Goal: Task Accomplishment & Management: Manage account settings

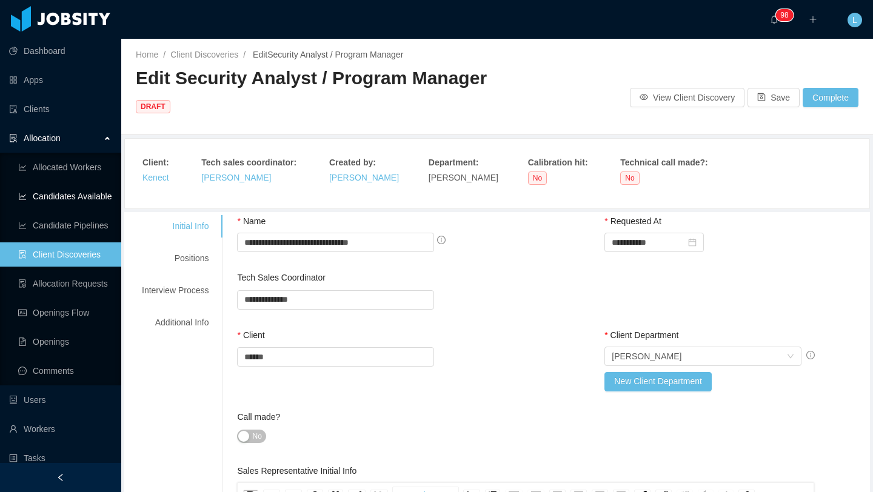
scroll to position [155, 0]
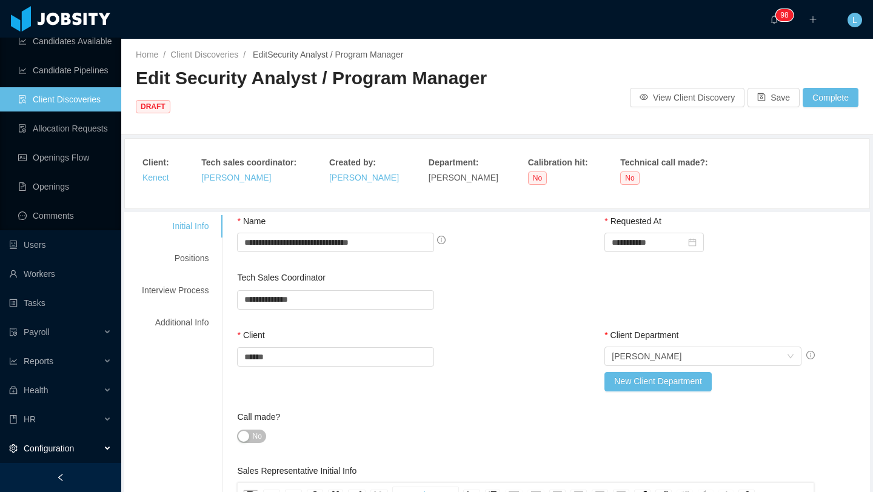
click at [84, 442] on div "Configuration" at bounding box center [60, 448] width 121 height 24
click at [85, 418] on div "HR" at bounding box center [60, 419] width 121 height 24
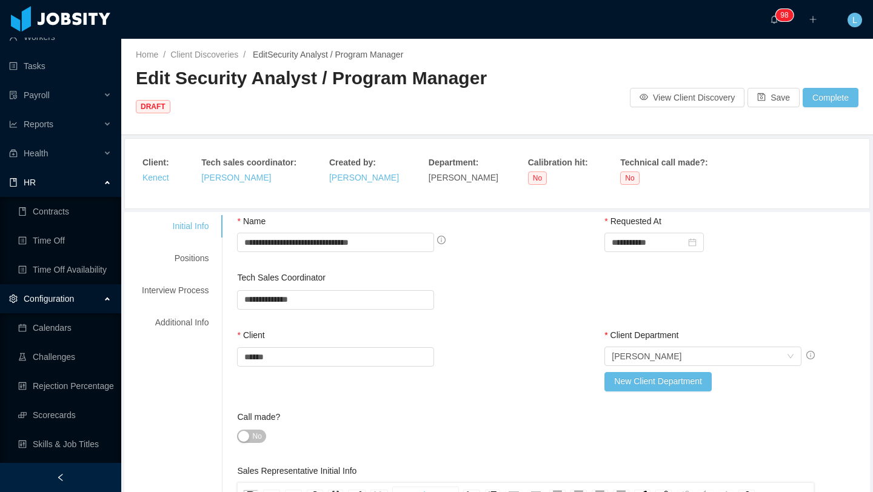
scroll to position [400, 0]
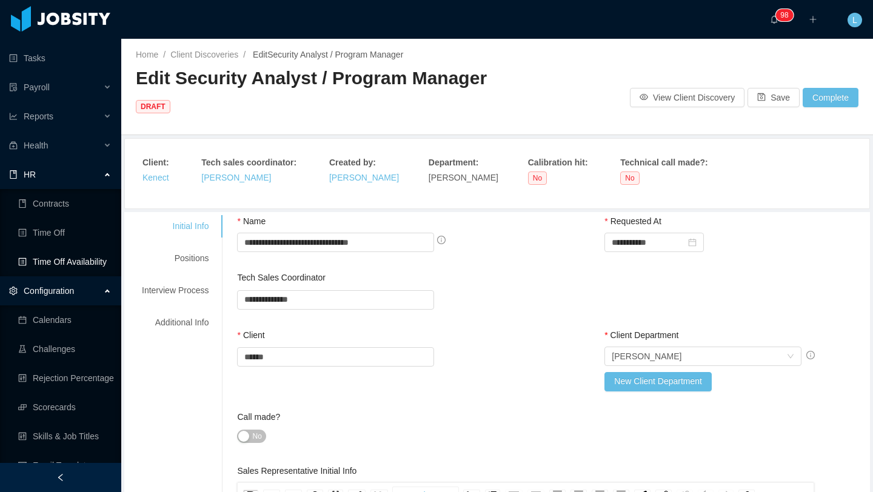
click at [74, 262] on link "Time Off Availability" at bounding box center [64, 262] width 93 height 24
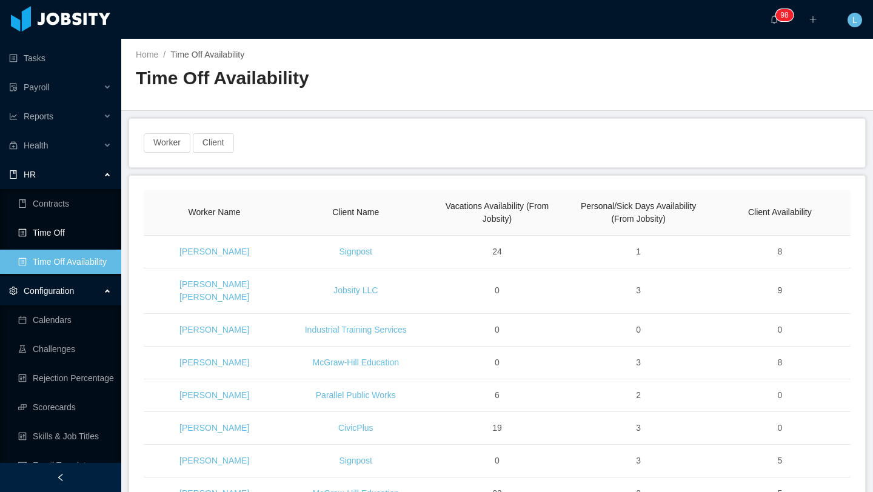
click at [55, 235] on link "Time Off" at bounding box center [64, 233] width 93 height 24
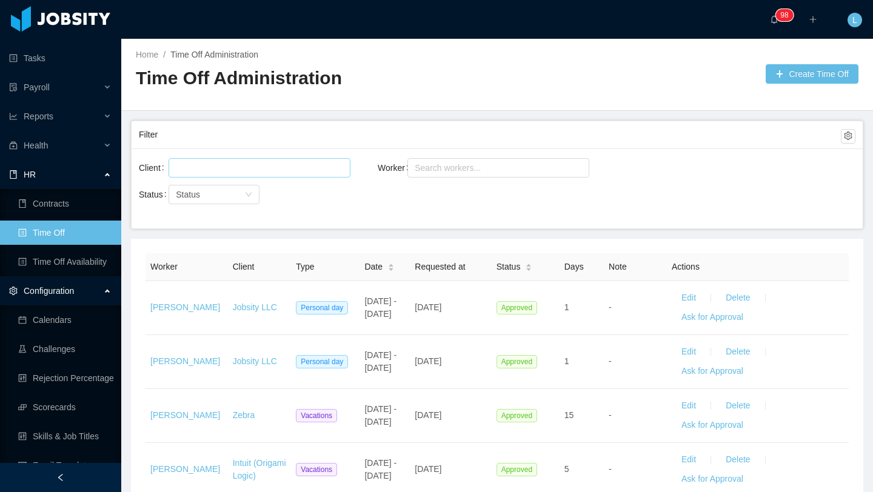
click at [272, 169] on div at bounding box center [257, 168] width 171 height 18
type input "*"
click at [451, 170] on div "Search workers..." at bounding box center [493, 168] width 156 height 12
type input "**********"
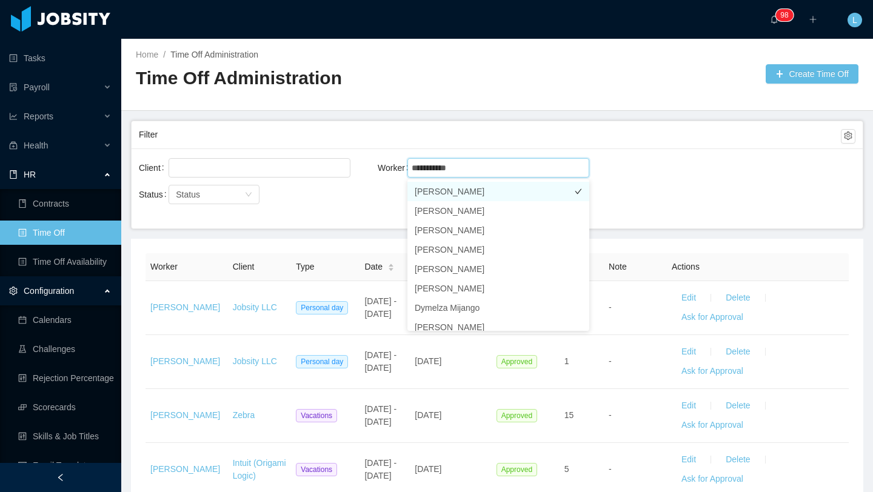
click at [483, 195] on li "[PERSON_NAME]" at bounding box center [498, 191] width 182 height 19
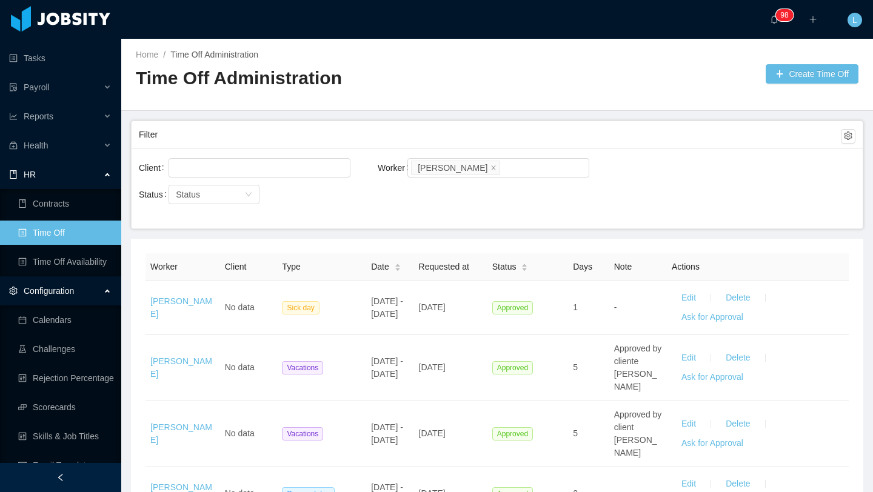
click at [713, 205] on div "Client Worker Search workers... [PERSON_NAME] Status Status" at bounding box center [497, 188] width 731 height 80
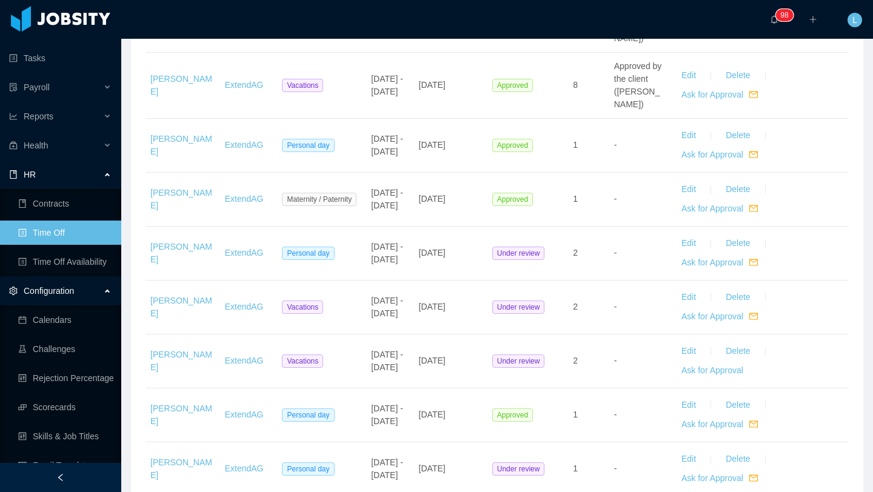
scroll to position [1124, 0]
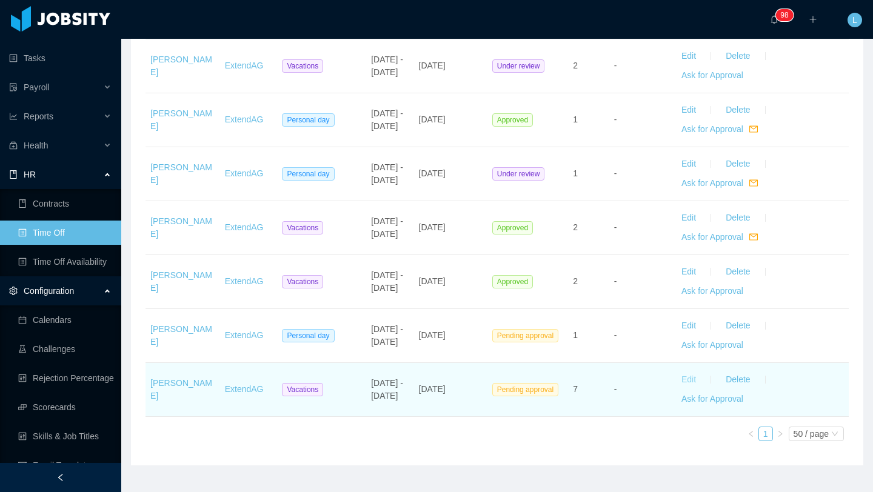
click at [690, 370] on button "Edit" at bounding box center [689, 379] width 34 height 19
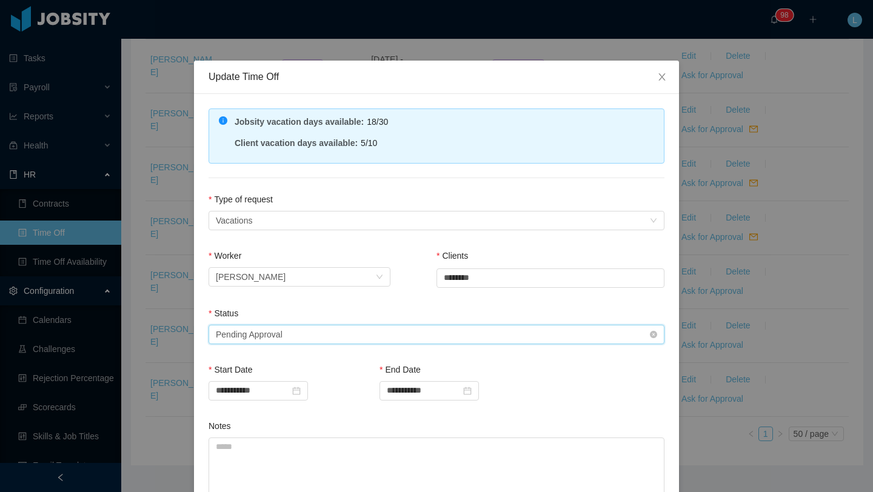
click at [331, 325] on div "Select status Pending Approval" at bounding box center [432, 334] width 433 height 18
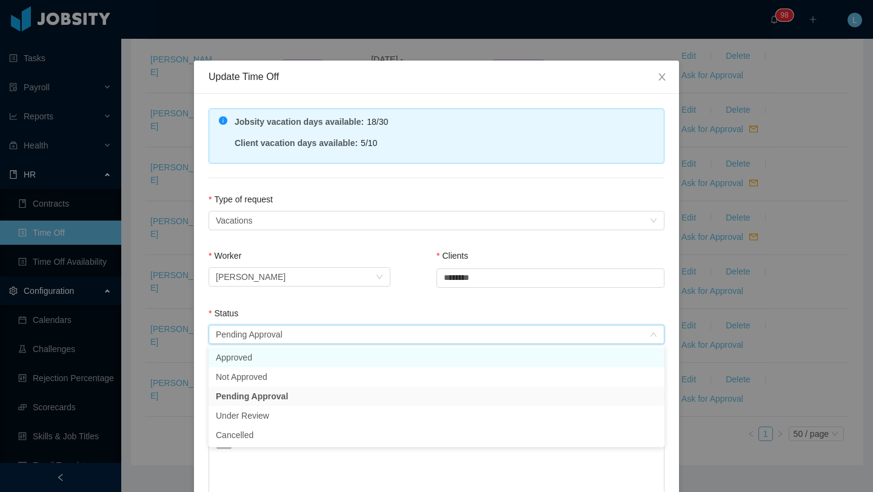
click at [312, 359] on li "Approved" at bounding box center [436, 357] width 456 height 19
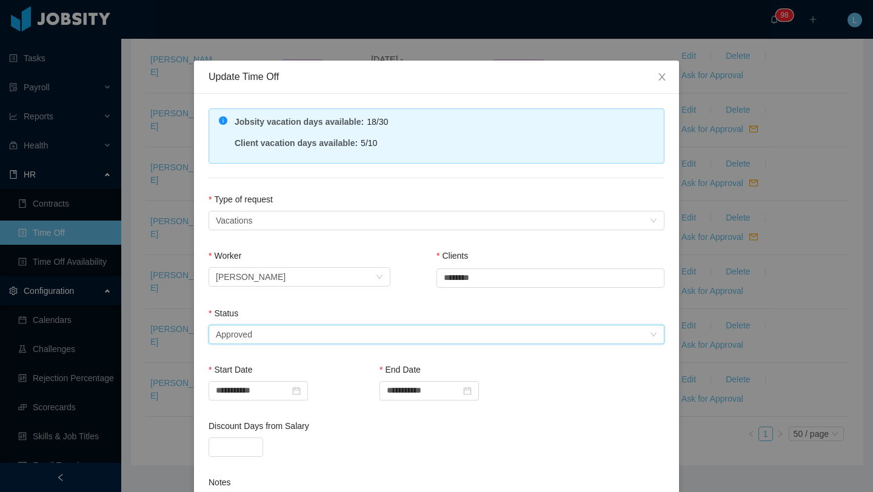
scroll to position [192, 0]
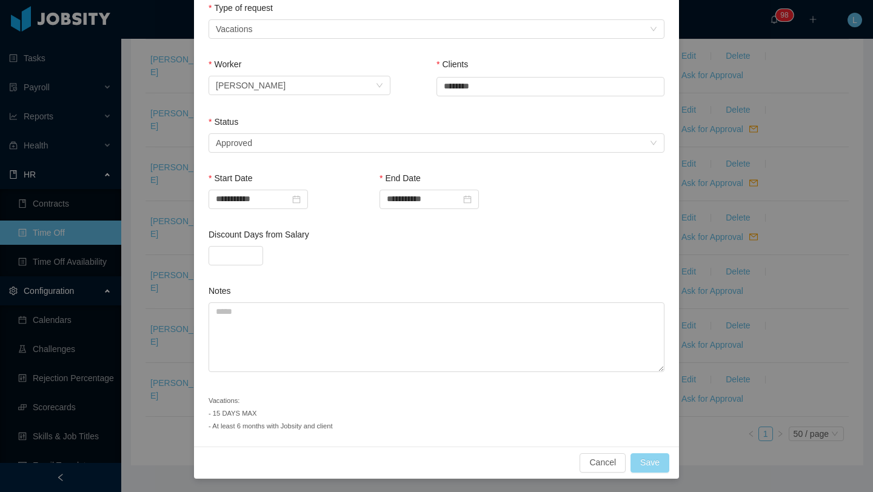
click at [653, 464] on button "Save" at bounding box center [649, 462] width 39 height 19
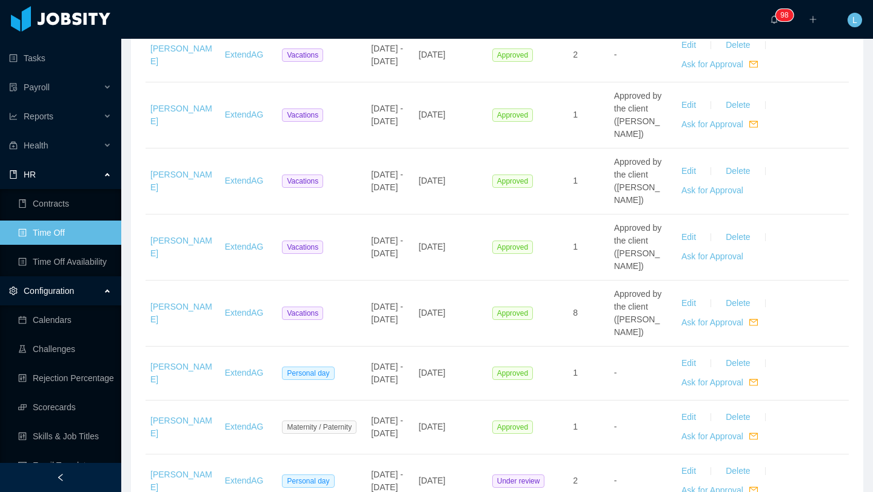
scroll to position [361, 0]
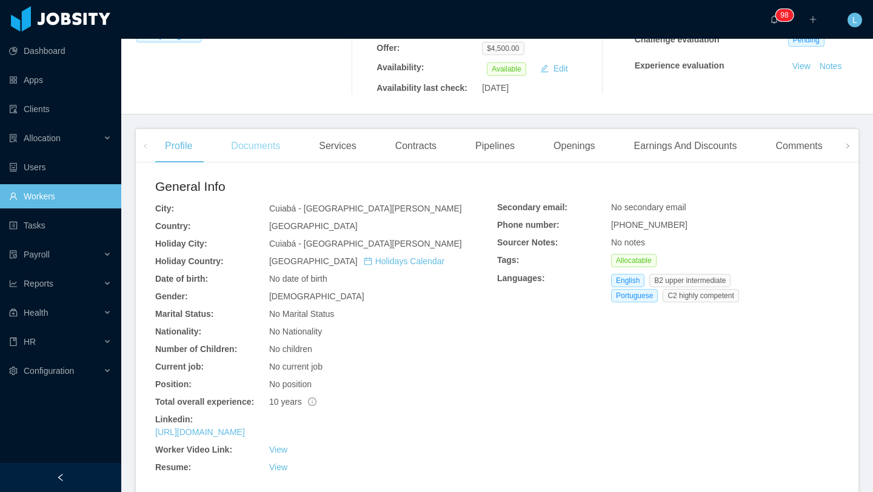
click at [272, 148] on div "Documents" at bounding box center [255, 146] width 68 height 34
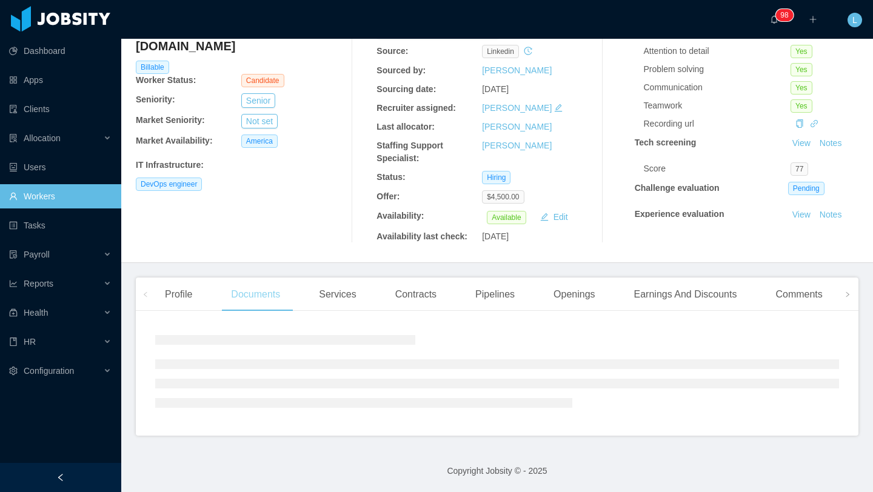
scroll to position [199, 0]
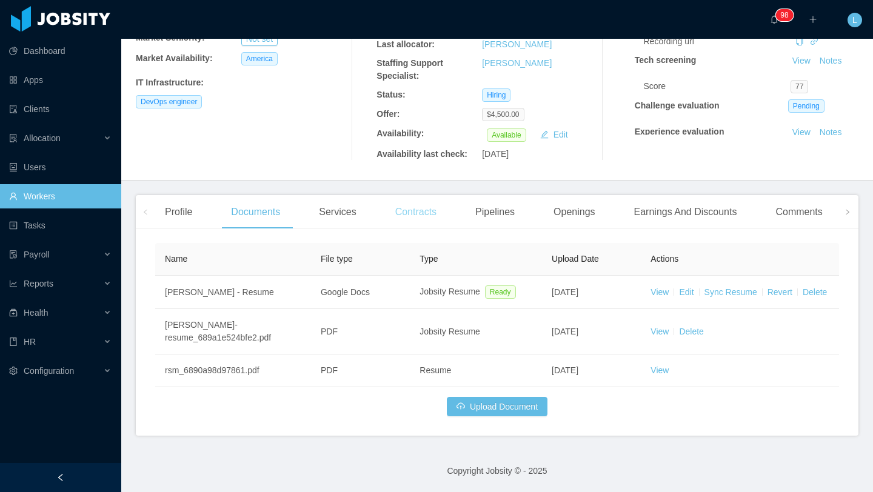
click at [425, 209] on div "Contracts" at bounding box center [415, 212] width 61 height 34
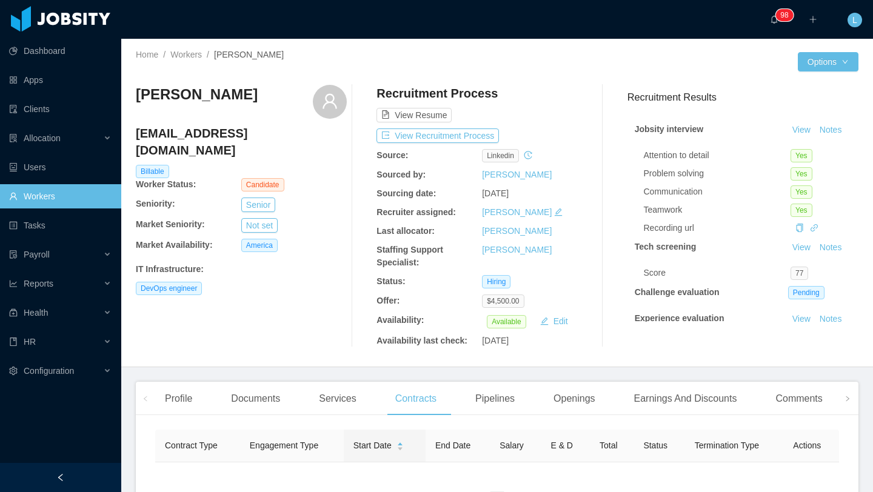
click at [144, 400] on icon "icon: left" at bounding box center [145, 399] width 6 height 6
click at [175, 406] on div "Profile" at bounding box center [178, 399] width 47 height 34
